Goal: Information Seeking & Learning: Learn about a topic

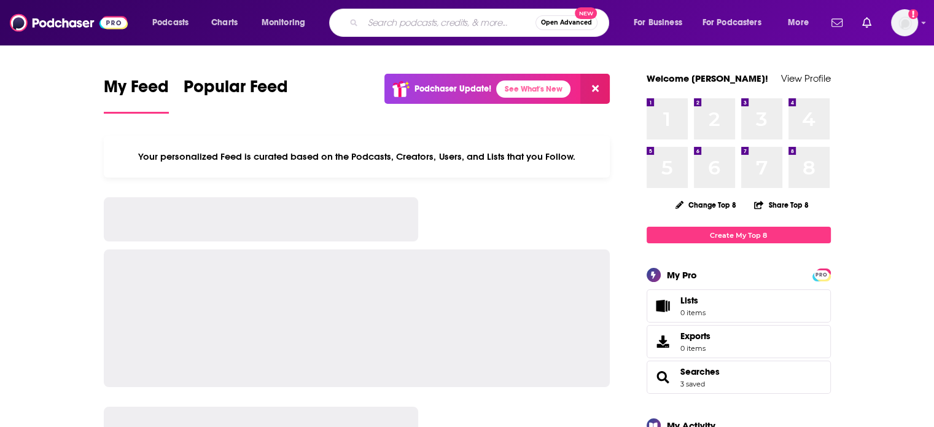
click at [450, 25] on input "Search podcasts, credits, & more..." at bounding box center [449, 23] width 173 height 20
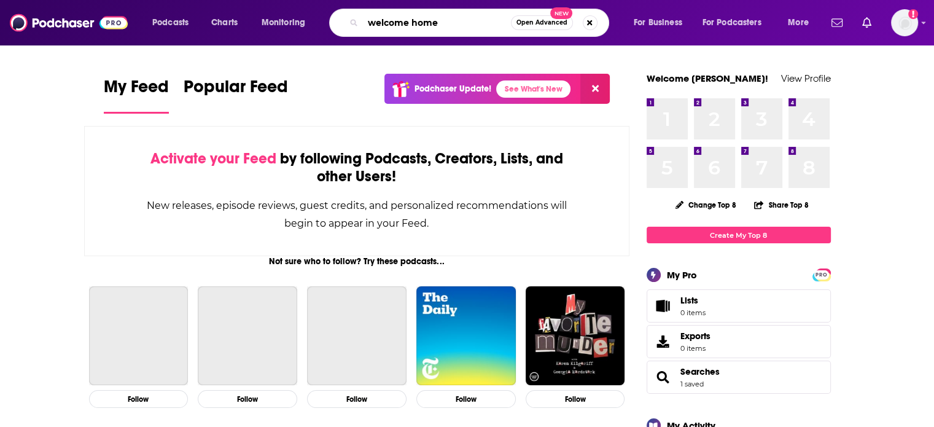
type input "welcome home"
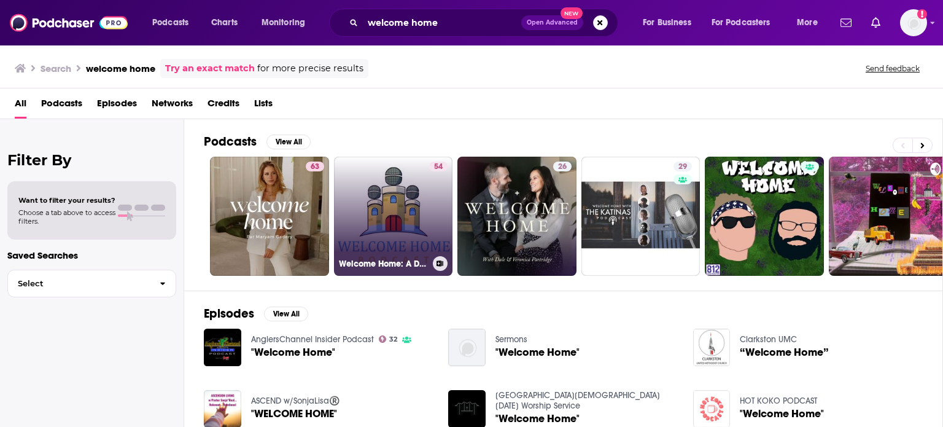
click at [396, 198] on link "54 Welcome Home: A Disney Parks & DVC Podcast" at bounding box center [393, 216] width 119 height 119
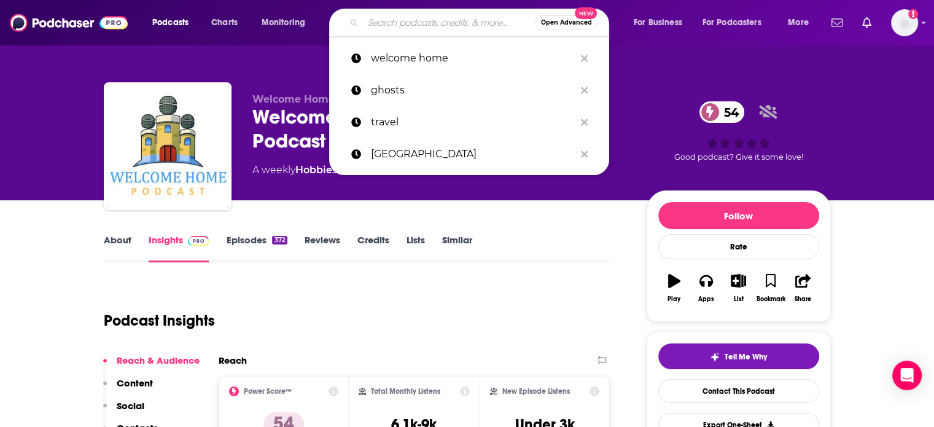
click at [476, 29] on input "Search podcasts, credits, & more..." at bounding box center [449, 23] width 173 height 20
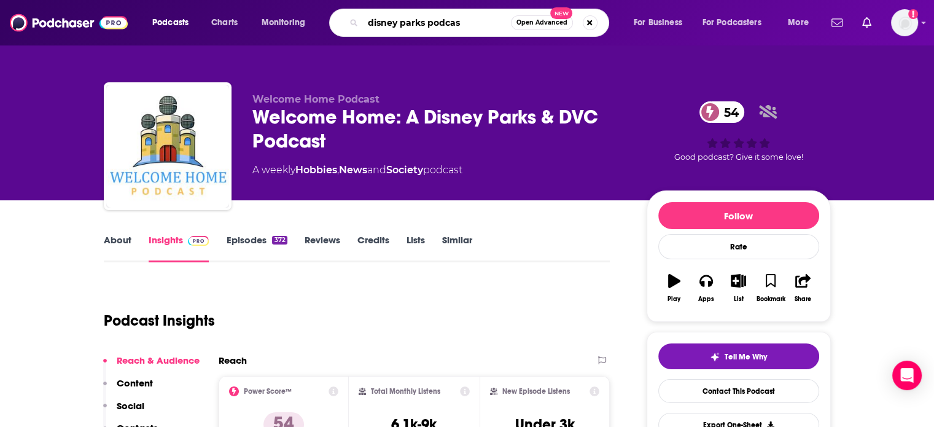
type input "disney parks podcast"
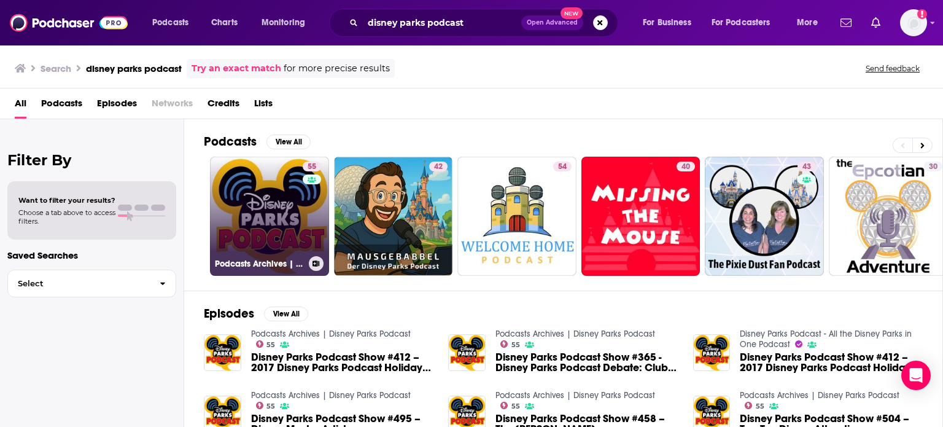
click at [303, 199] on div "55" at bounding box center [313, 208] width 21 height 95
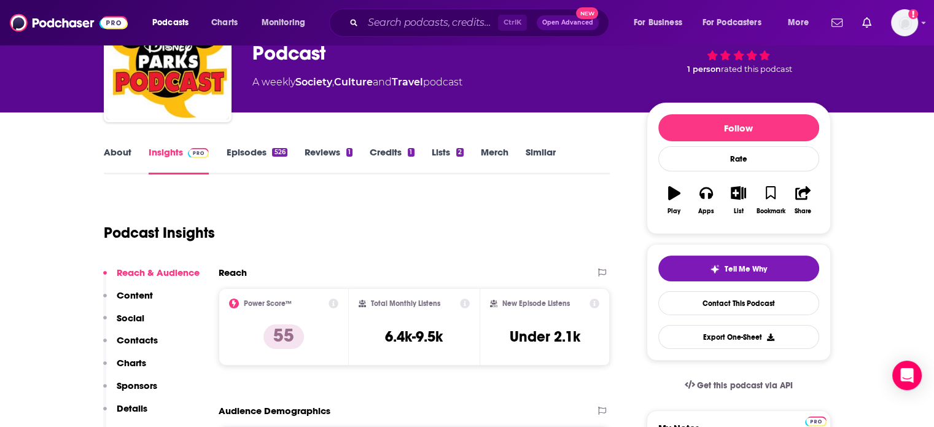
scroll to position [96, 0]
